Goal: Transaction & Acquisition: Purchase product/service

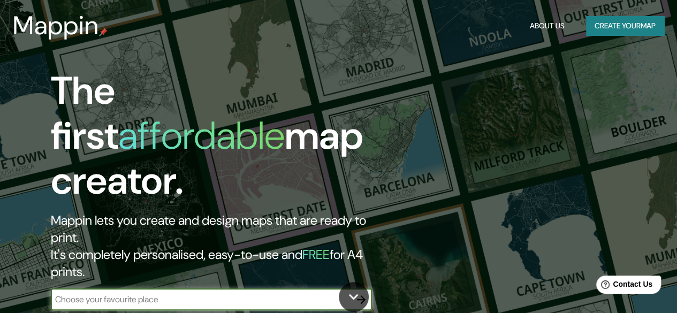
click at [173, 293] on input "text" at bounding box center [201, 299] width 300 height 12
type input "[GEOGRAPHIC_DATA]"
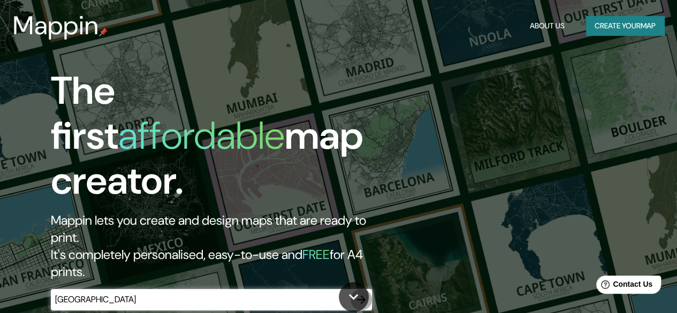
click at [357, 293] on icon "button" at bounding box center [361, 299] width 13 height 13
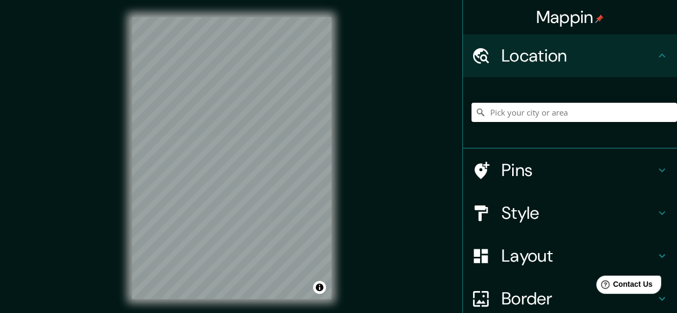
click at [555, 110] on input "Pick your city or area" at bounding box center [575, 112] width 206 height 19
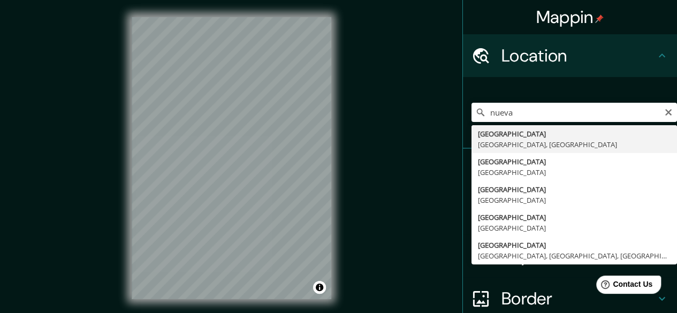
type input "[GEOGRAPHIC_DATA], [GEOGRAPHIC_DATA], [GEOGRAPHIC_DATA]"
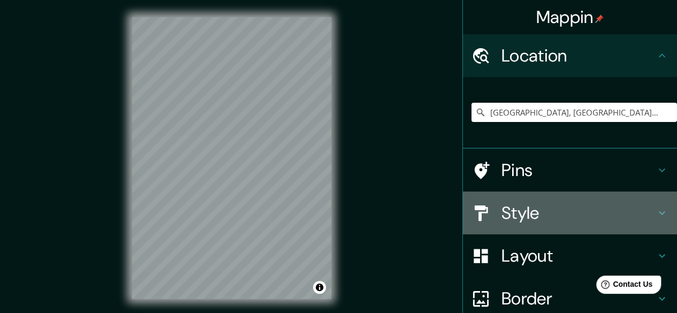
click at [562, 214] on h4 "Style" at bounding box center [579, 212] width 154 height 21
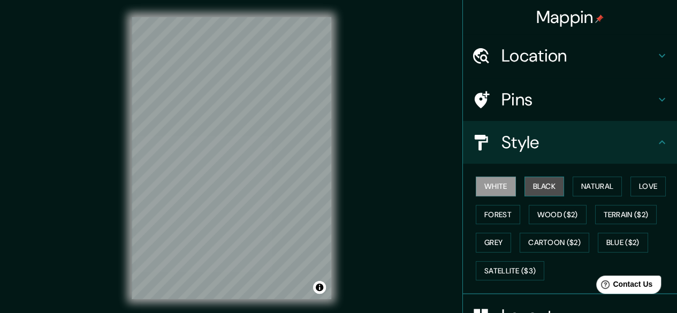
click at [532, 183] on button "Black" at bounding box center [545, 187] width 40 height 20
click at [595, 175] on div "White Black Natural Love Forest Wood ($2) Terrain ($2) Grey Cartoon ($2) Blue (…" at bounding box center [575, 228] width 206 height 112
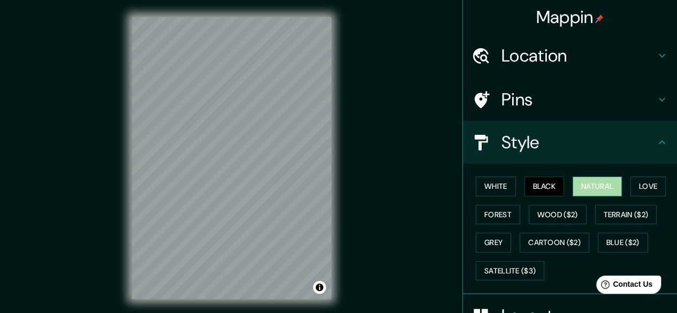
click at [601, 187] on button "Natural" at bounding box center [597, 187] width 49 height 20
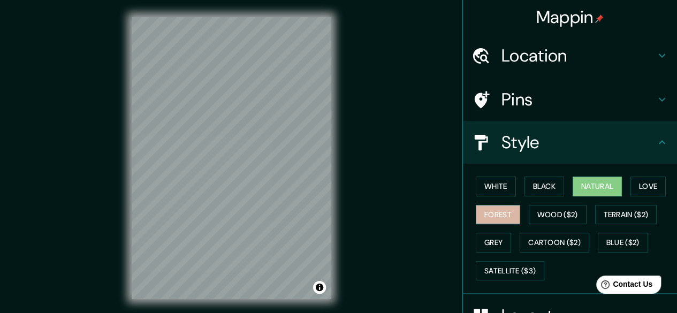
click at [488, 212] on button "Forest" at bounding box center [498, 215] width 44 height 20
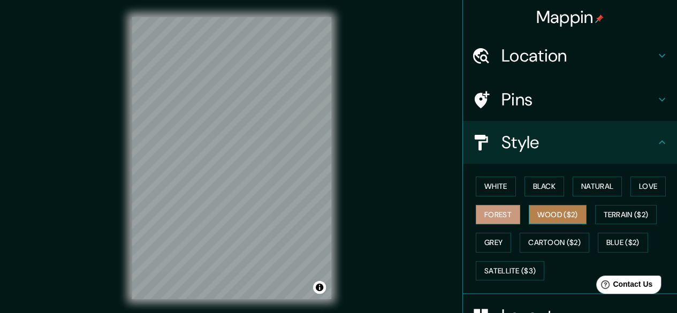
click at [545, 209] on button "Wood ($2)" at bounding box center [558, 215] width 58 height 20
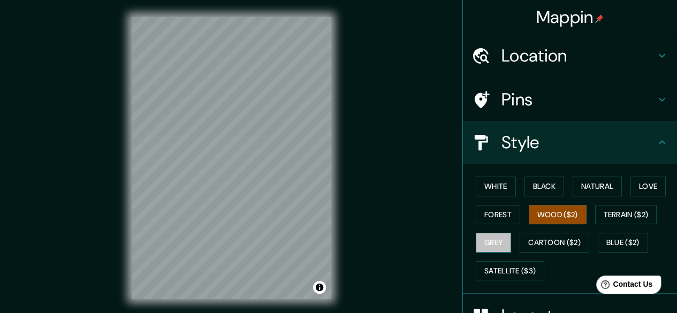
click at [479, 244] on button "Grey" at bounding box center [493, 243] width 35 height 20
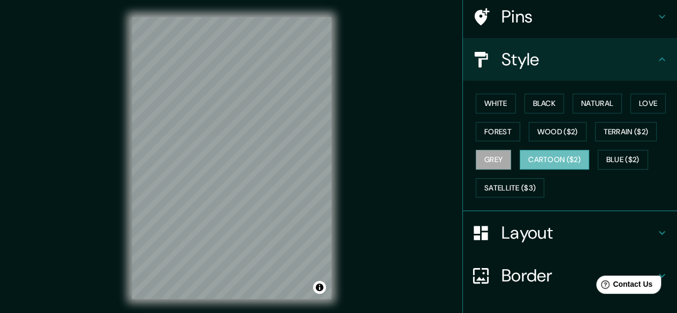
scroll to position [84, 0]
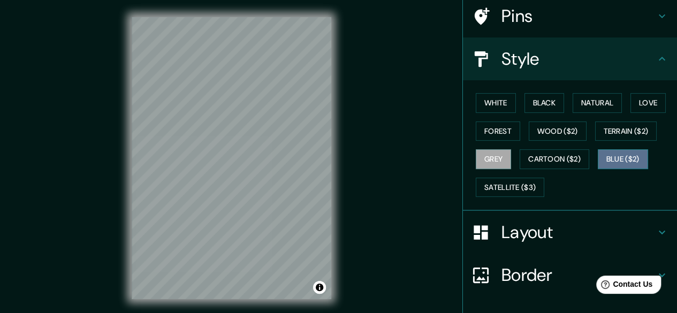
click at [623, 152] on button "Blue ($2)" at bounding box center [623, 159] width 50 height 20
click at [488, 152] on button "Grey" at bounding box center [493, 159] width 35 height 20
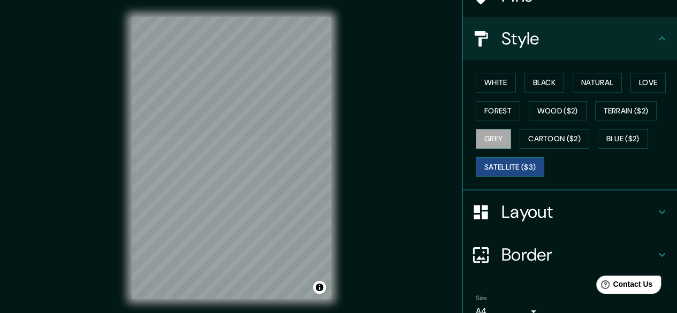
scroll to position [95, 0]
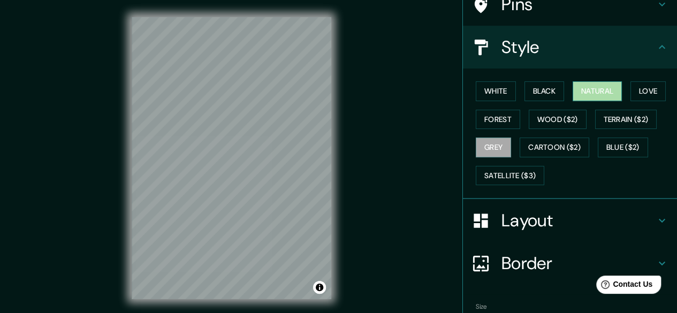
click at [597, 88] on button "Natural" at bounding box center [597, 91] width 49 height 20
